Goal: Task Accomplishment & Management: Complete application form

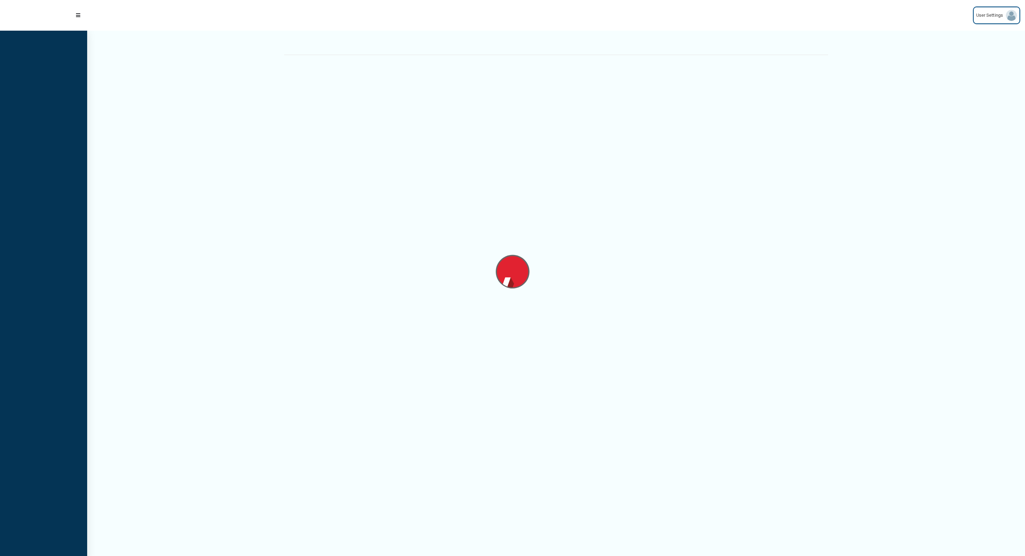
click at [1012, 14] on img at bounding box center [1011, 15] width 11 height 11
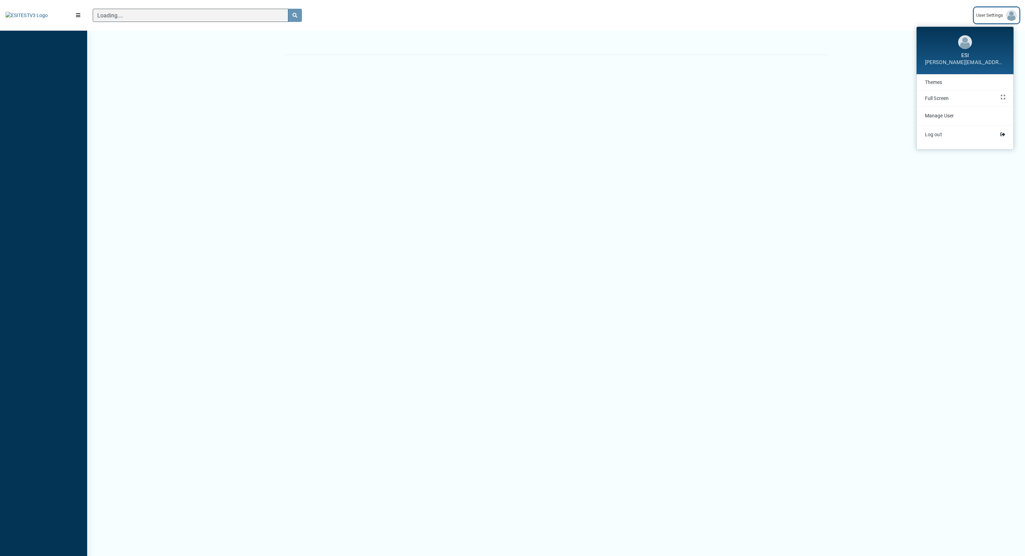
scroll to position [531, 87]
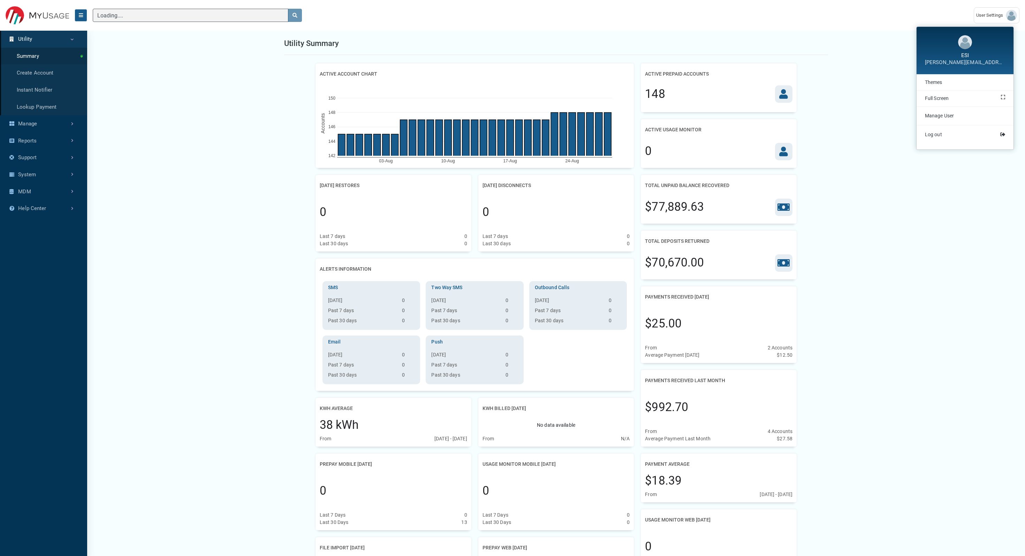
click at [80, 15] on icon "Menu" at bounding box center [81, 15] width 4 height 5
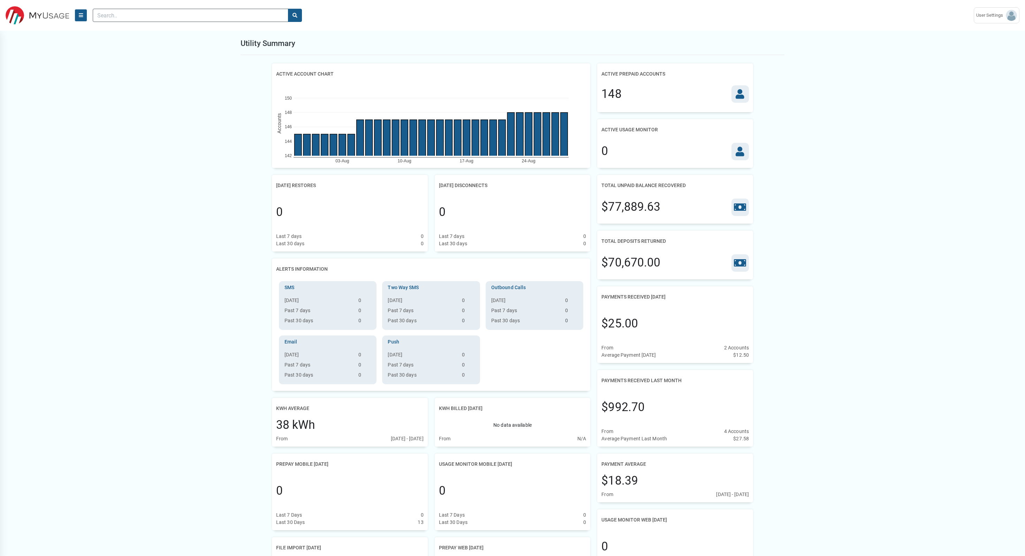
click at [80, 15] on icon "Menu" at bounding box center [81, 15] width 4 height 5
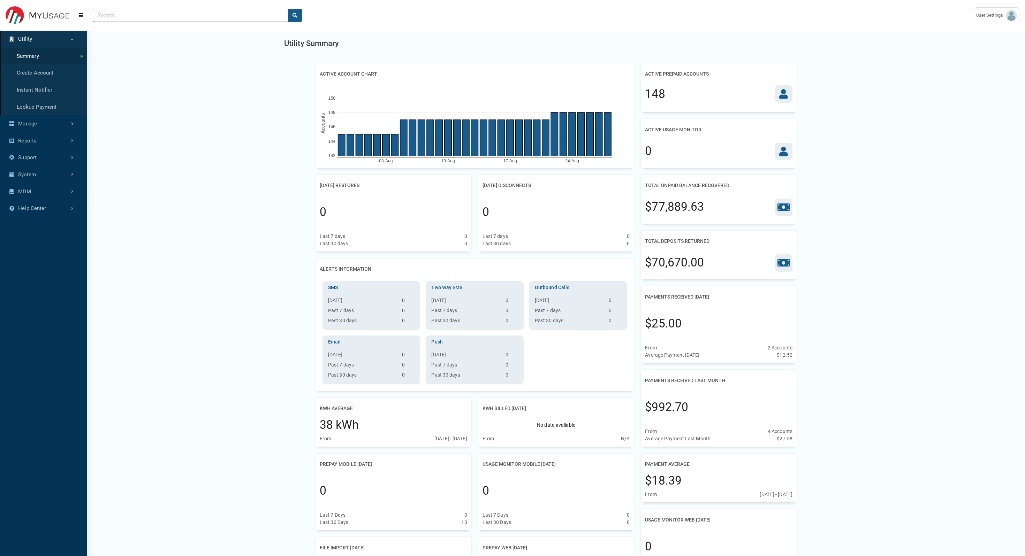
click at [53, 40] on link "Utility" at bounding box center [43, 39] width 87 height 17
click at [41, 121] on link "Manage" at bounding box center [43, 123] width 87 height 17
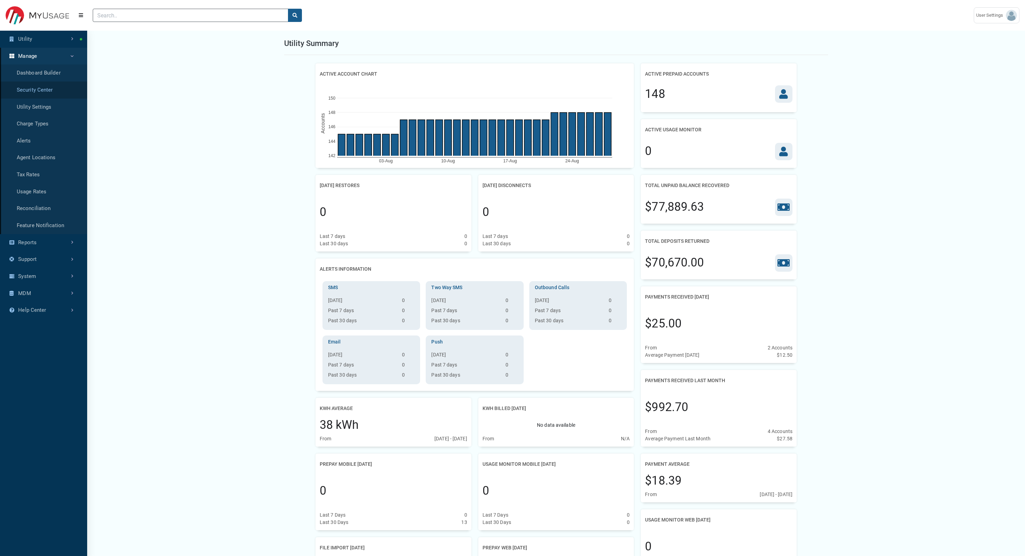
click at [51, 87] on link "Security Center" at bounding box center [43, 90] width 87 height 17
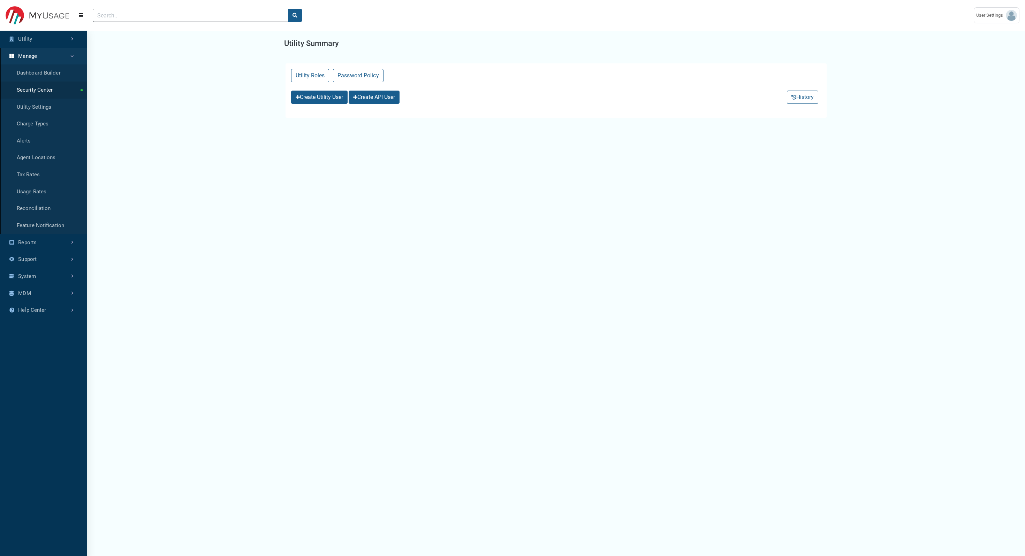
select select "25 per page"
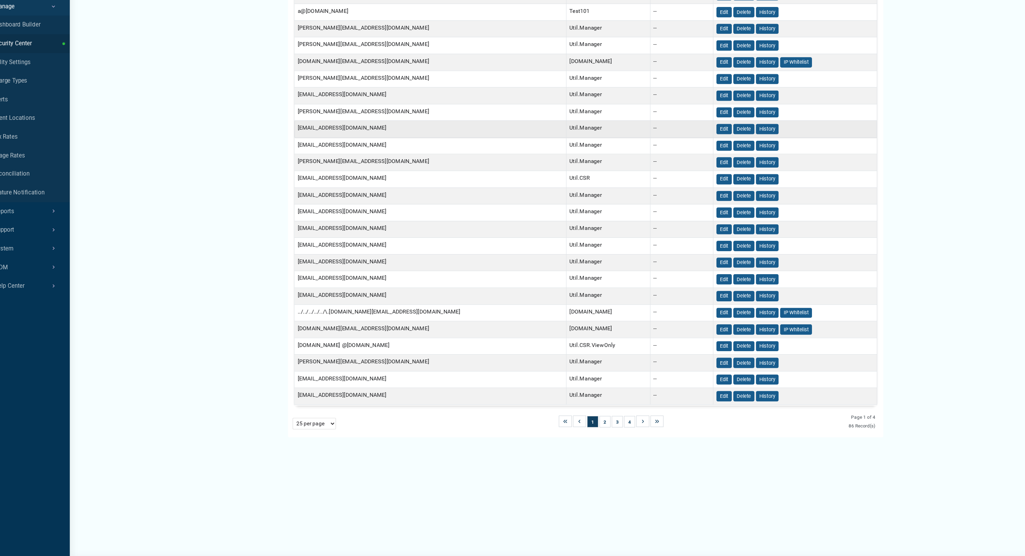
scroll to position [120, 0]
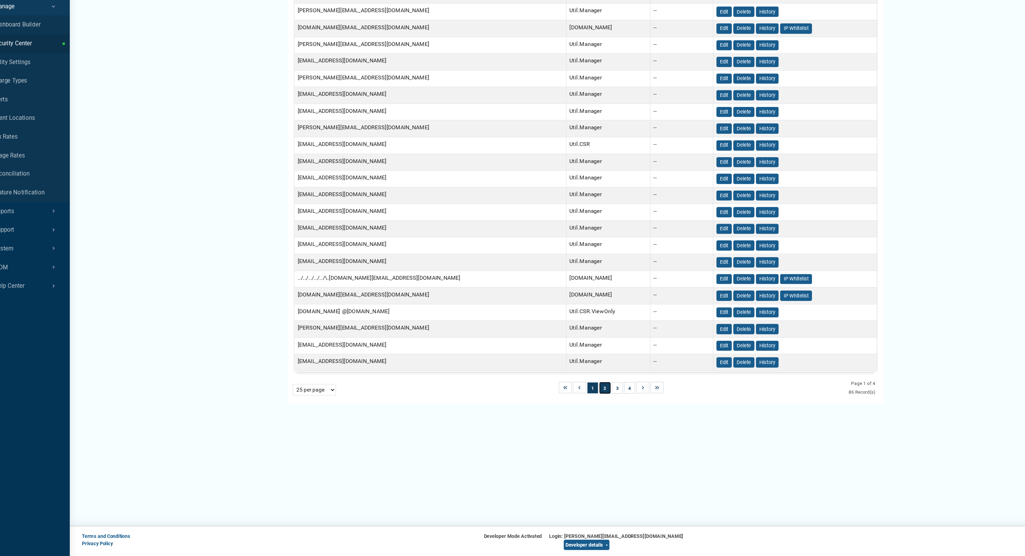
click at [574, 405] on button "2" at bounding box center [573, 403] width 10 height 10
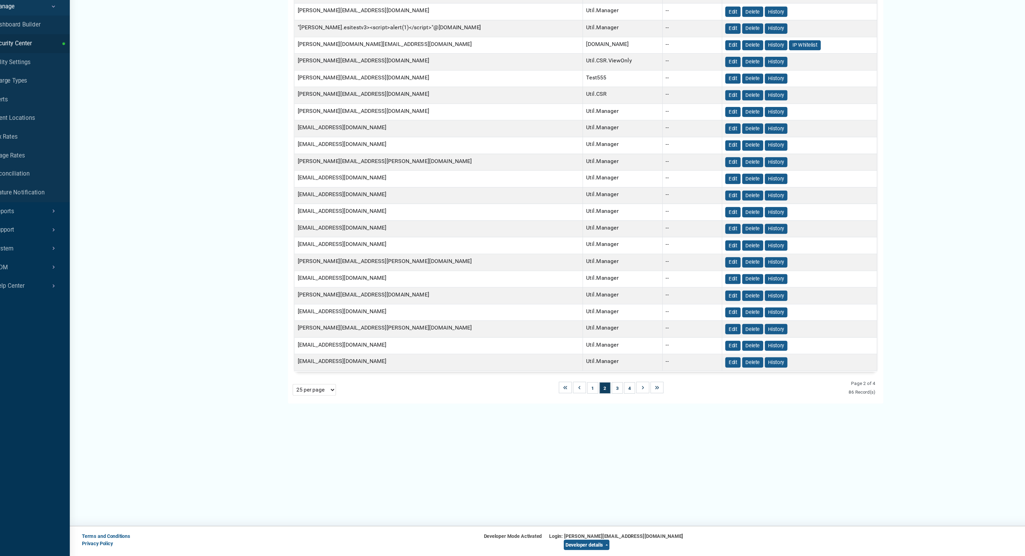
click at [590, 407] on div "1 2 3 4" at bounding box center [579, 403] width 44 height 10
click at [587, 403] on button "3" at bounding box center [585, 403] width 10 height 10
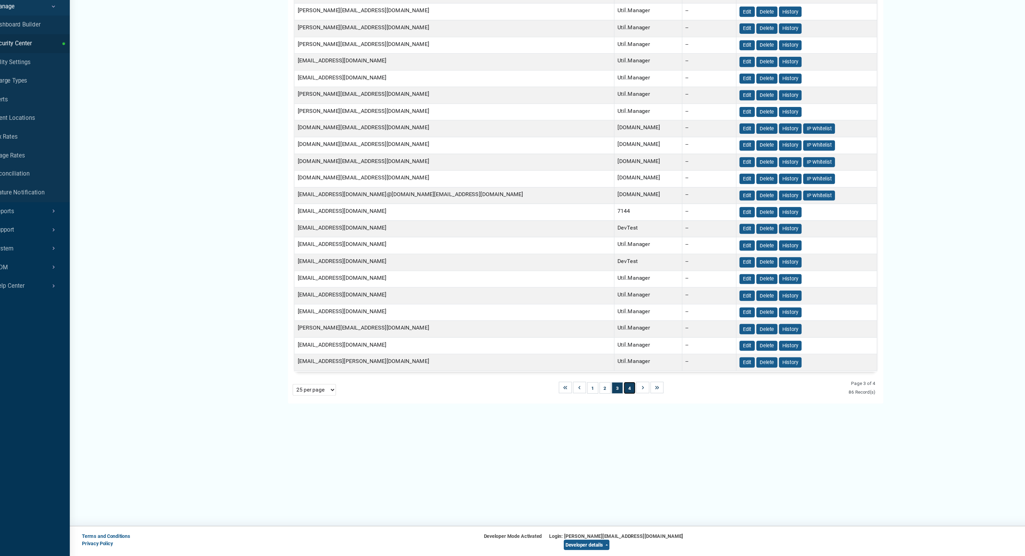
click at [594, 403] on button "4" at bounding box center [596, 403] width 10 height 10
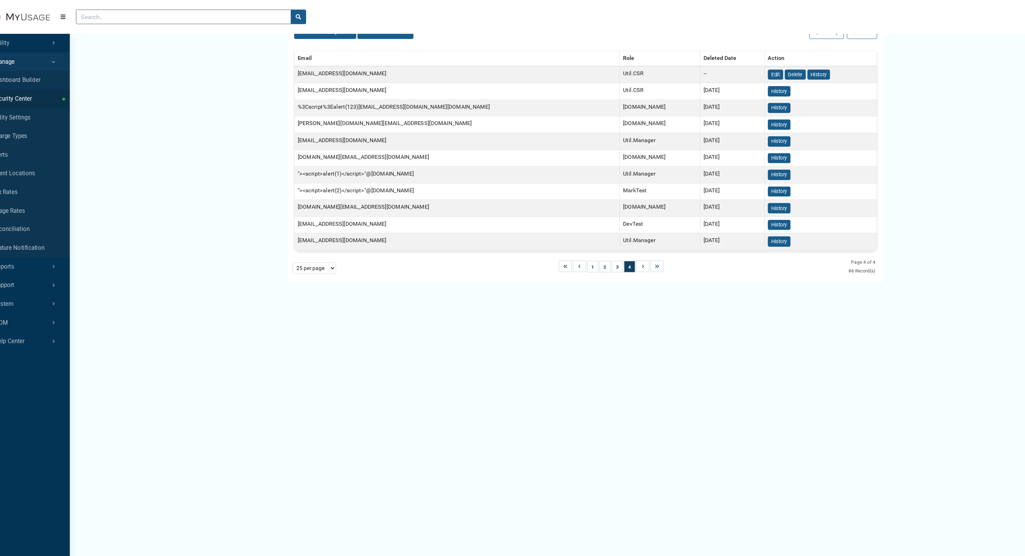
scroll to position [0, 0]
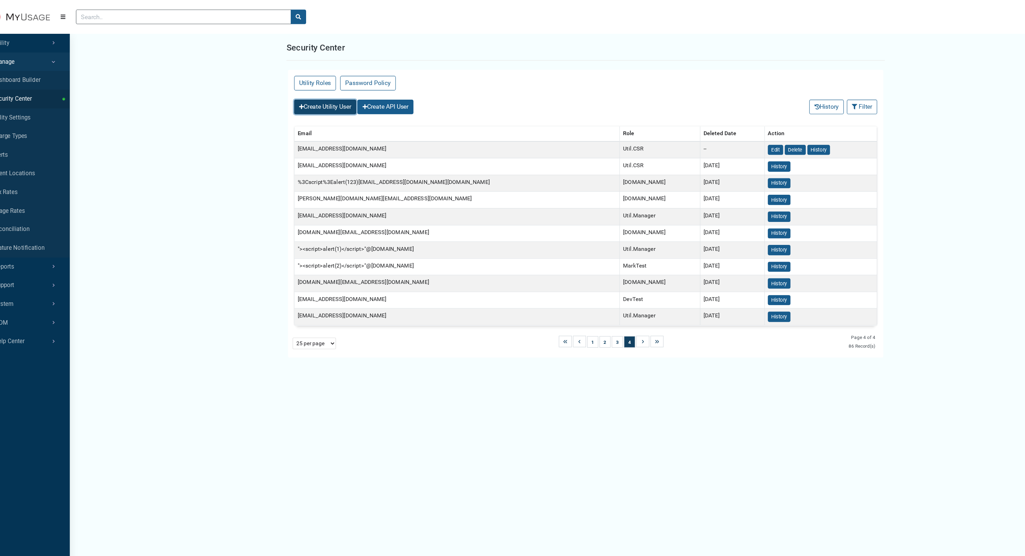
click at [297, 100] on button "Create Utility User" at bounding box center [319, 97] width 56 height 13
select select
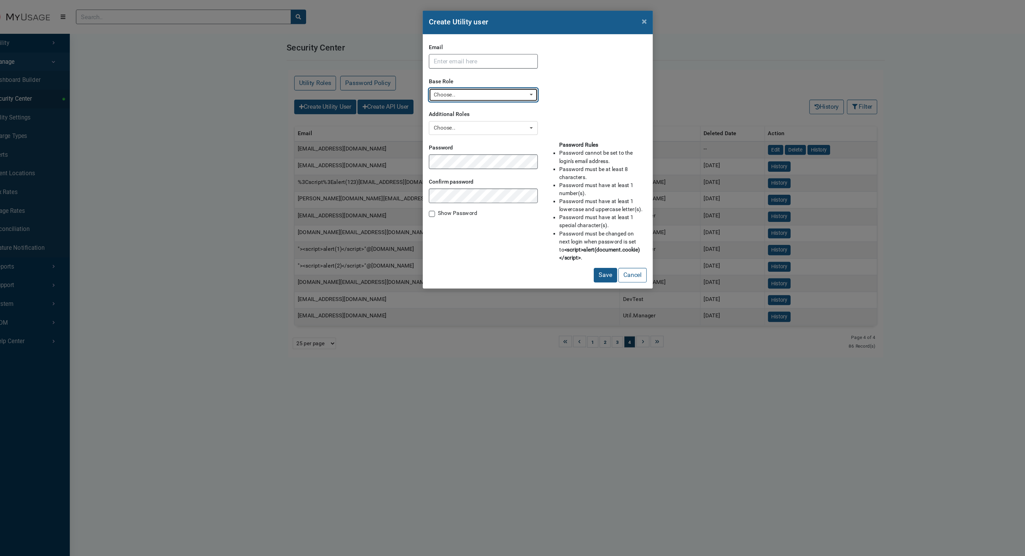
click at [493, 83] on div "Choose.." at bounding box center [461, 87] width 86 height 8
click at [484, 115] on div "Choose.." at bounding box center [461, 117] width 86 height 8
click at [497, 82] on button "Choose.." at bounding box center [462, 86] width 99 height 13
click at [171, 409] on div "Create Utility user × Email Base Role 7144 Anubhuti_testRole DevTest MarkTest P…" at bounding box center [512, 278] width 1025 height 556
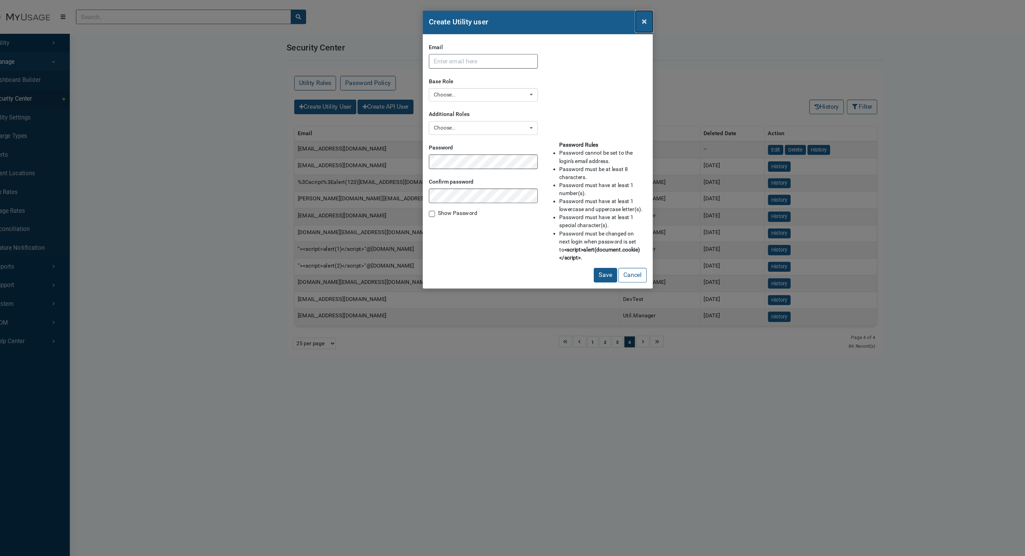
click at [608, 19] on span "×" at bounding box center [609, 20] width 5 height 10
